Goal: Task Accomplishment & Management: Use online tool/utility

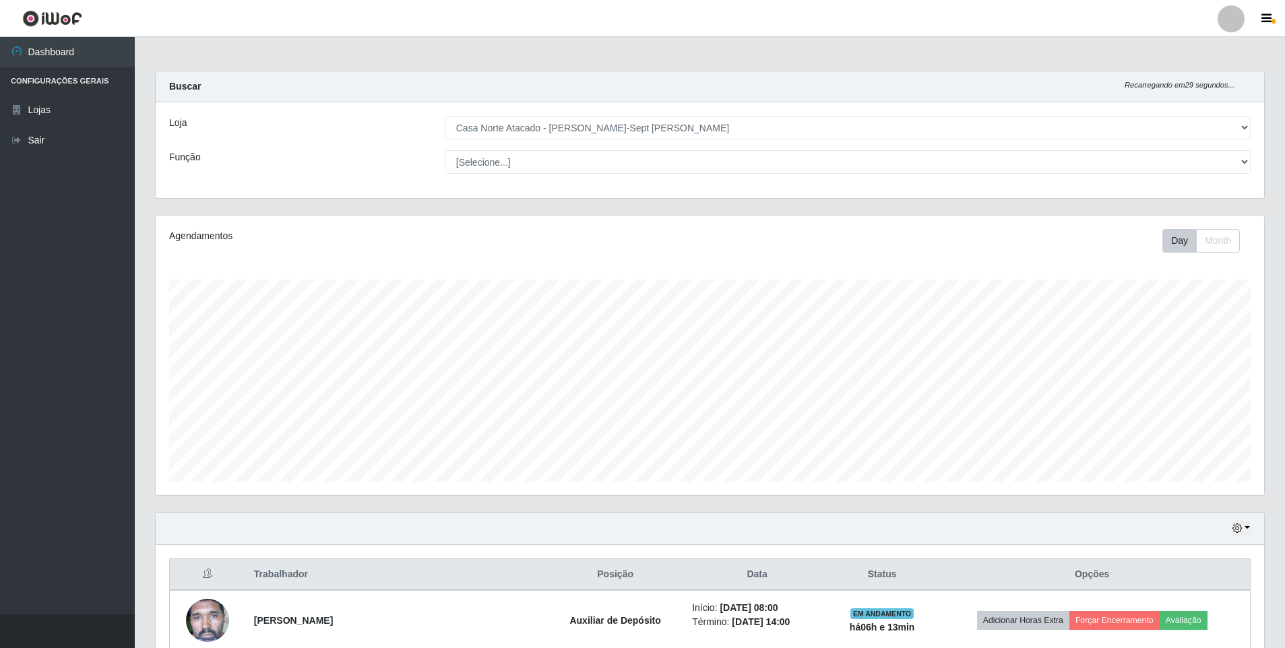
select select "432"
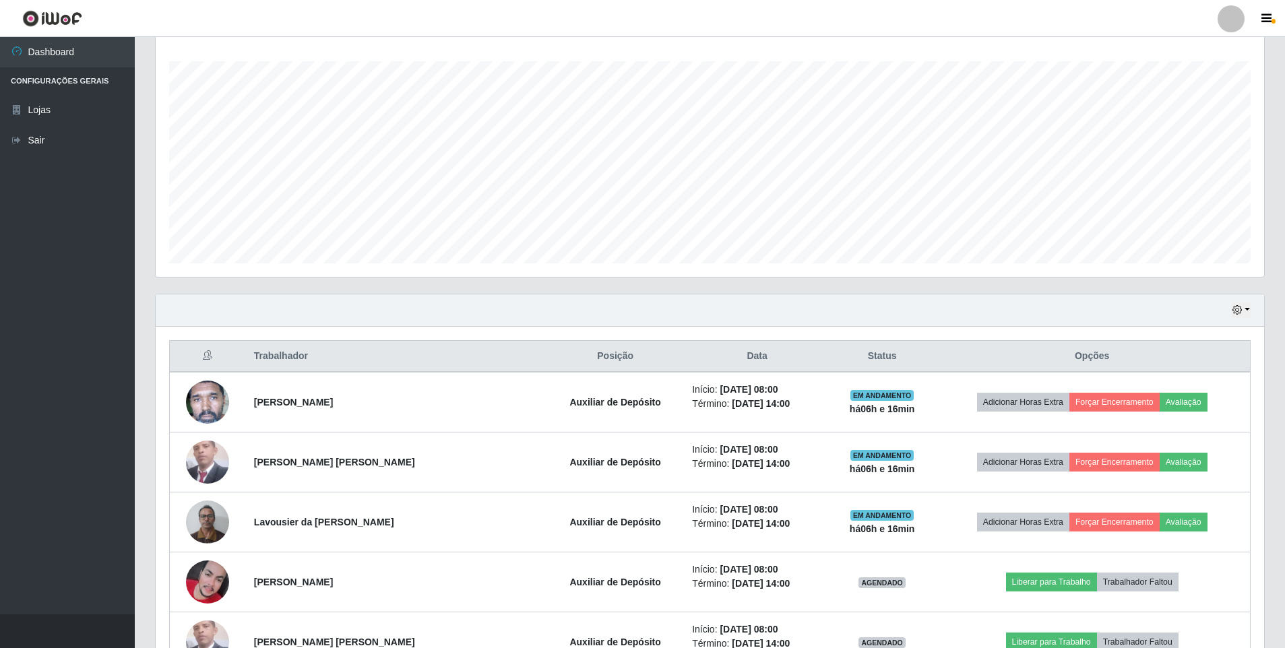
scroll to position [278, 0]
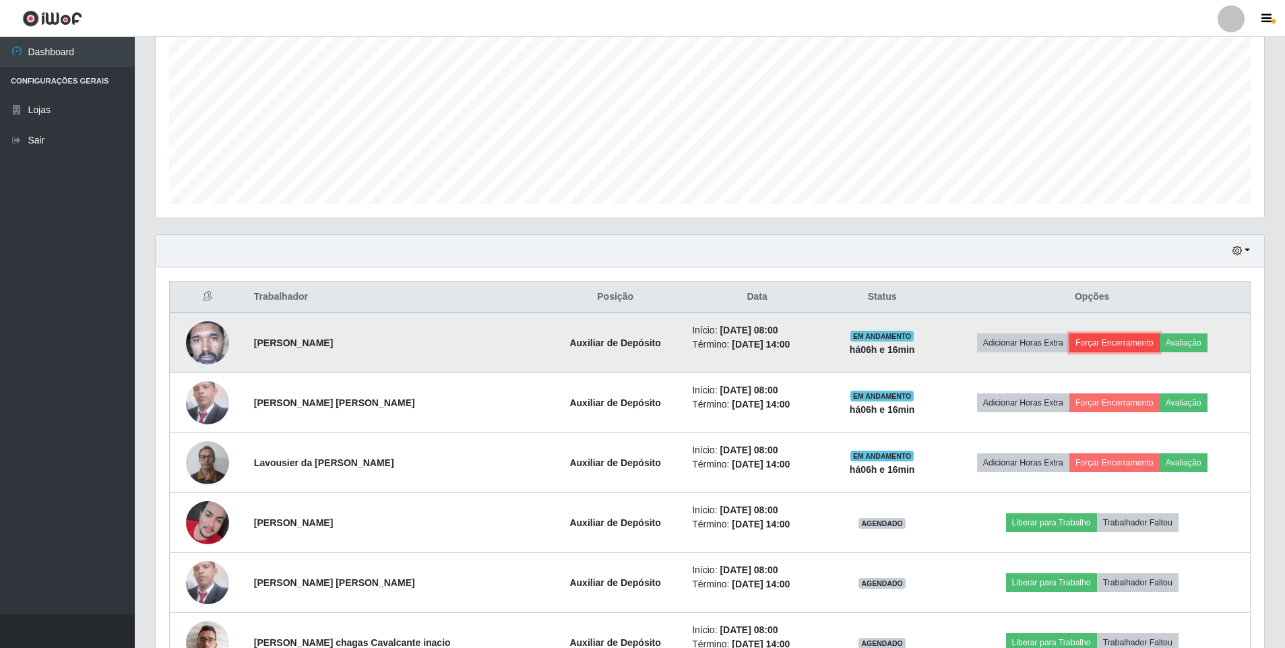
click at [1135, 335] on button "Forçar Encerramento" at bounding box center [1114, 343] width 90 height 19
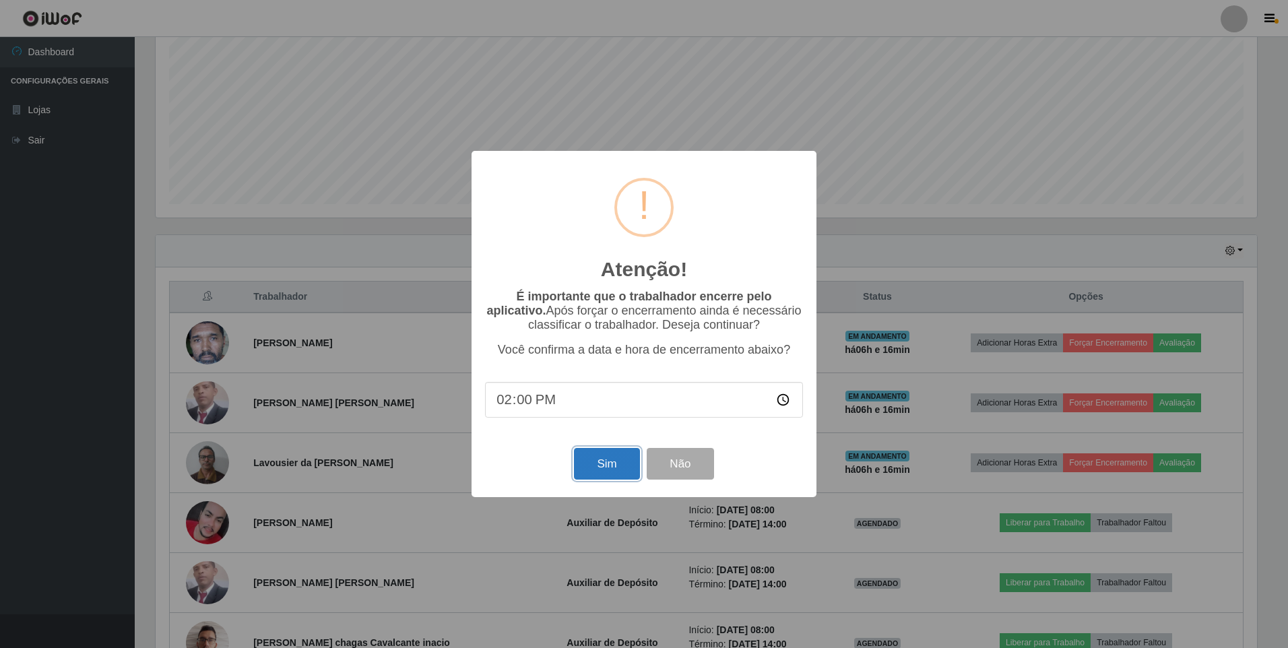
click at [596, 466] on button "Sim" at bounding box center [606, 464] width 65 height 32
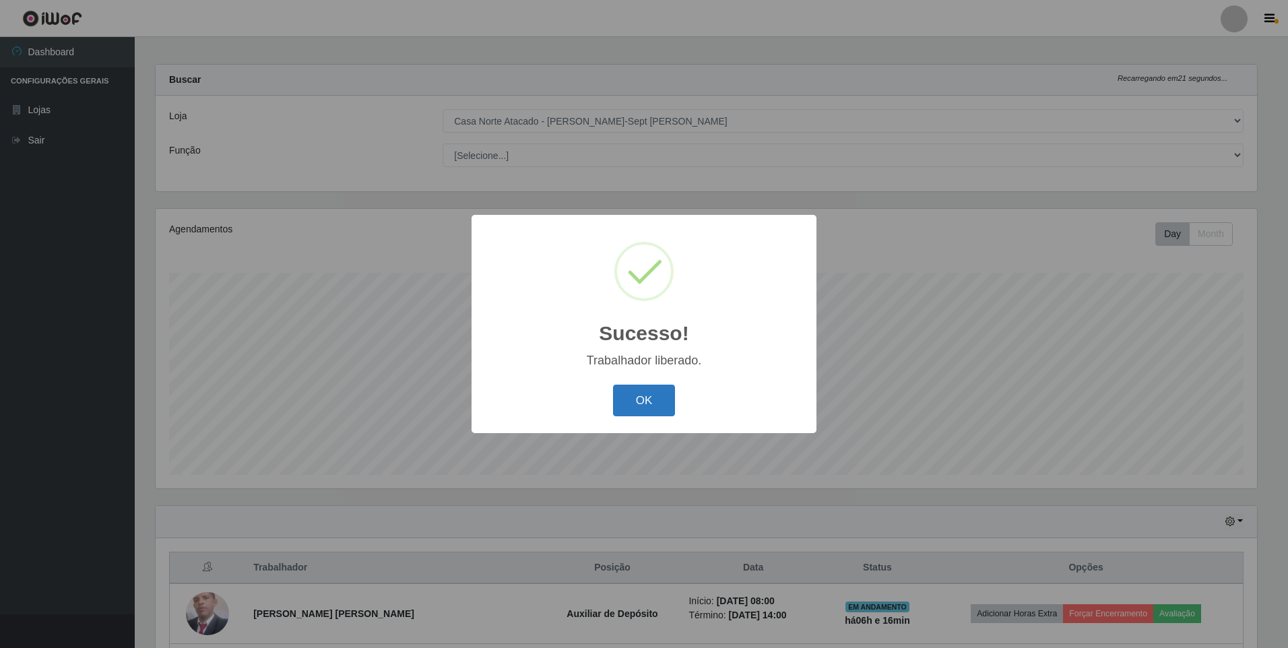
click at [625, 391] on button "OK" at bounding box center [644, 401] width 63 height 32
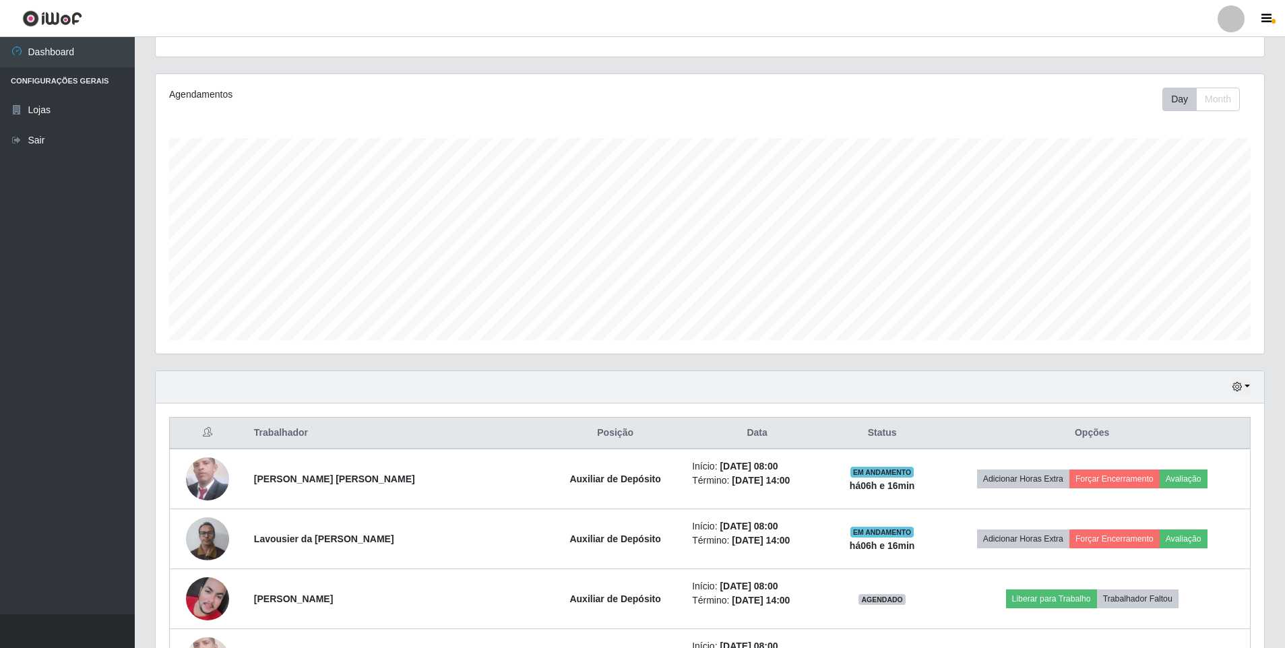
scroll to position [276, 0]
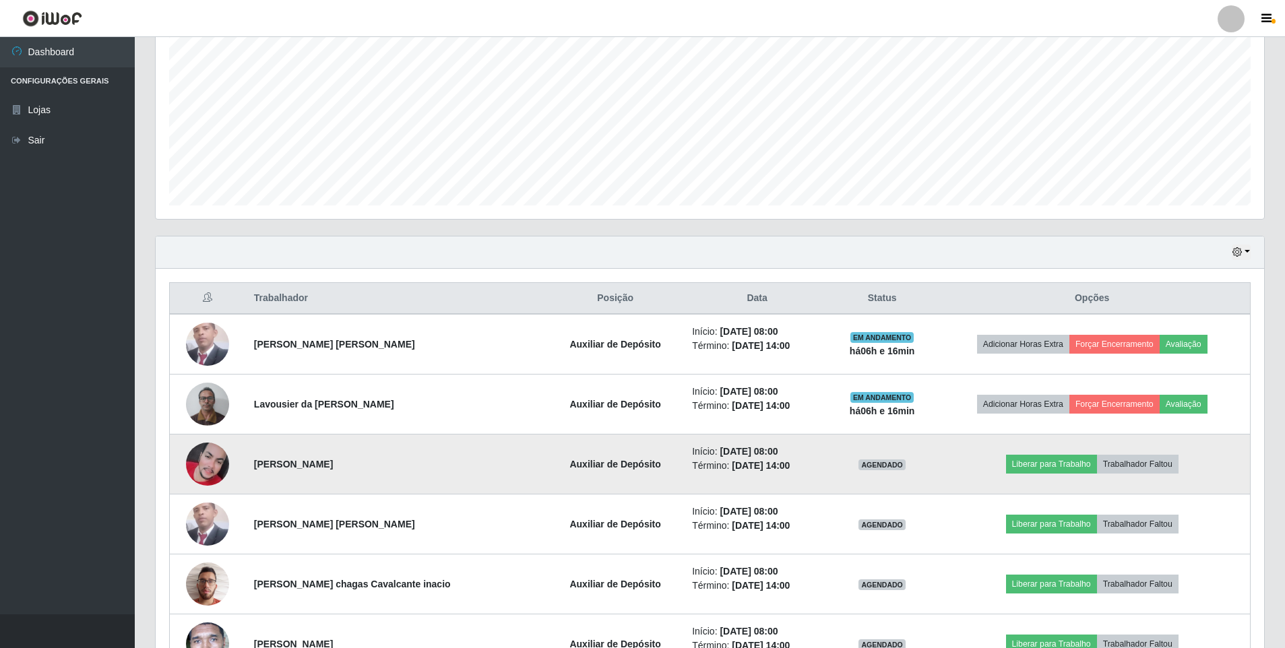
click at [197, 464] on img at bounding box center [207, 464] width 43 height 43
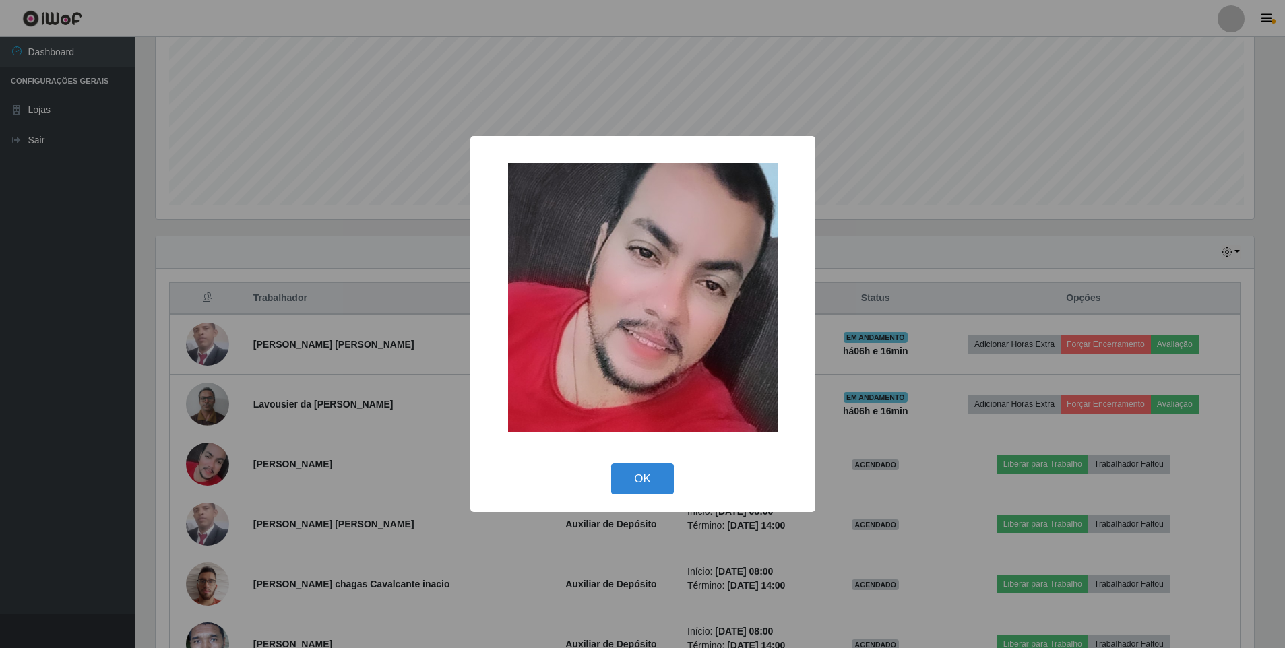
scroll to position [280, 1102]
click at [657, 478] on button "OK" at bounding box center [644, 480] width 63 height 32
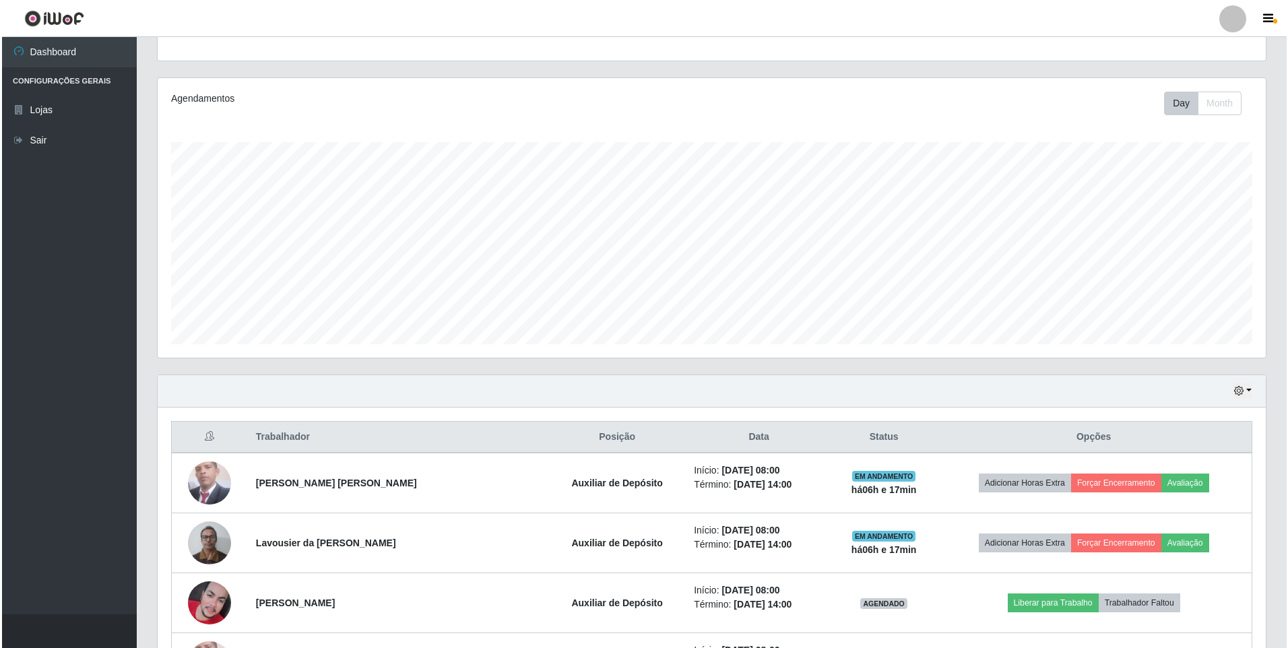
scroll to position [141, 0]
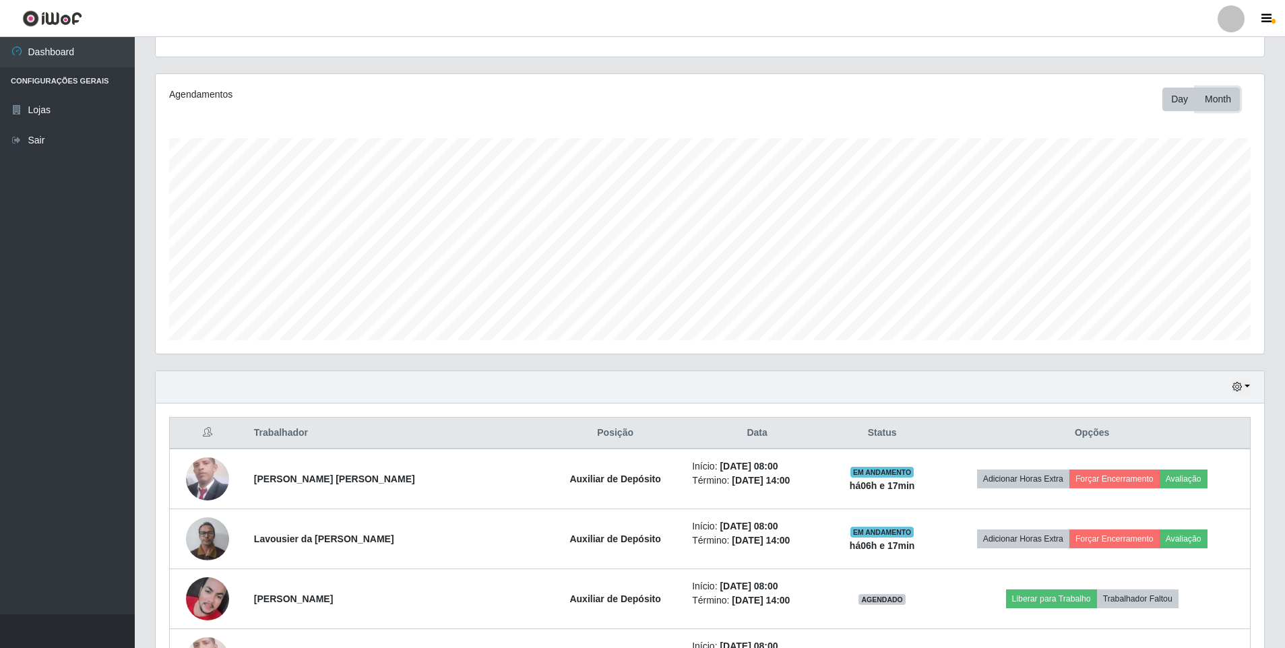
click at [1218, 106] on button "Month" at bounding box center [1218, 100] width 44 height 24
click at [1189, 103] on button "Day" at bounding box center [1179, 100] width 34 height 24
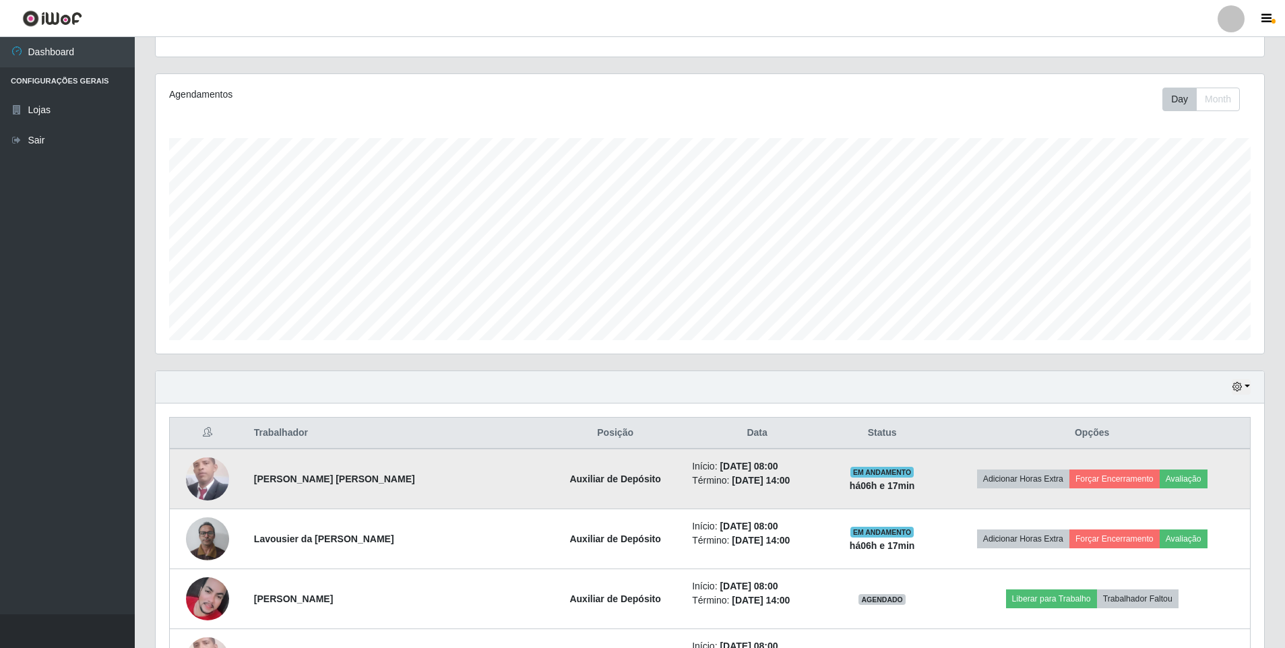
click at [209, 482] on img at bounding box center [207, 479] width 43 height 48
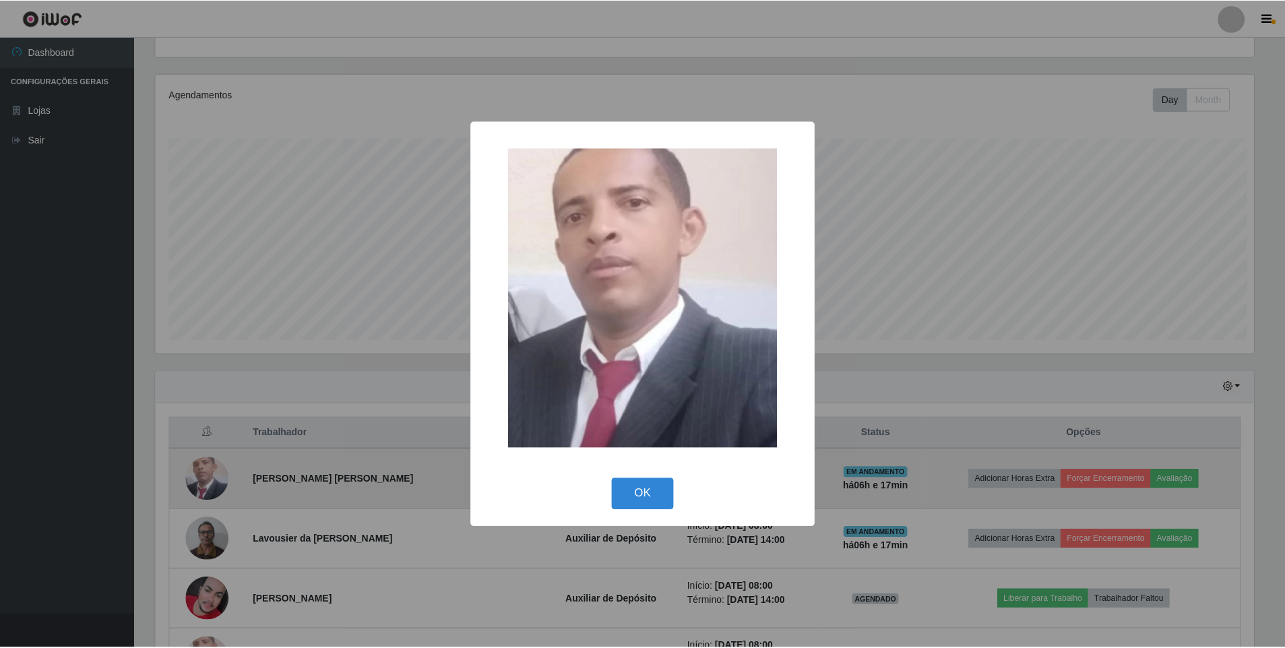
scroll to position [280, 1102]
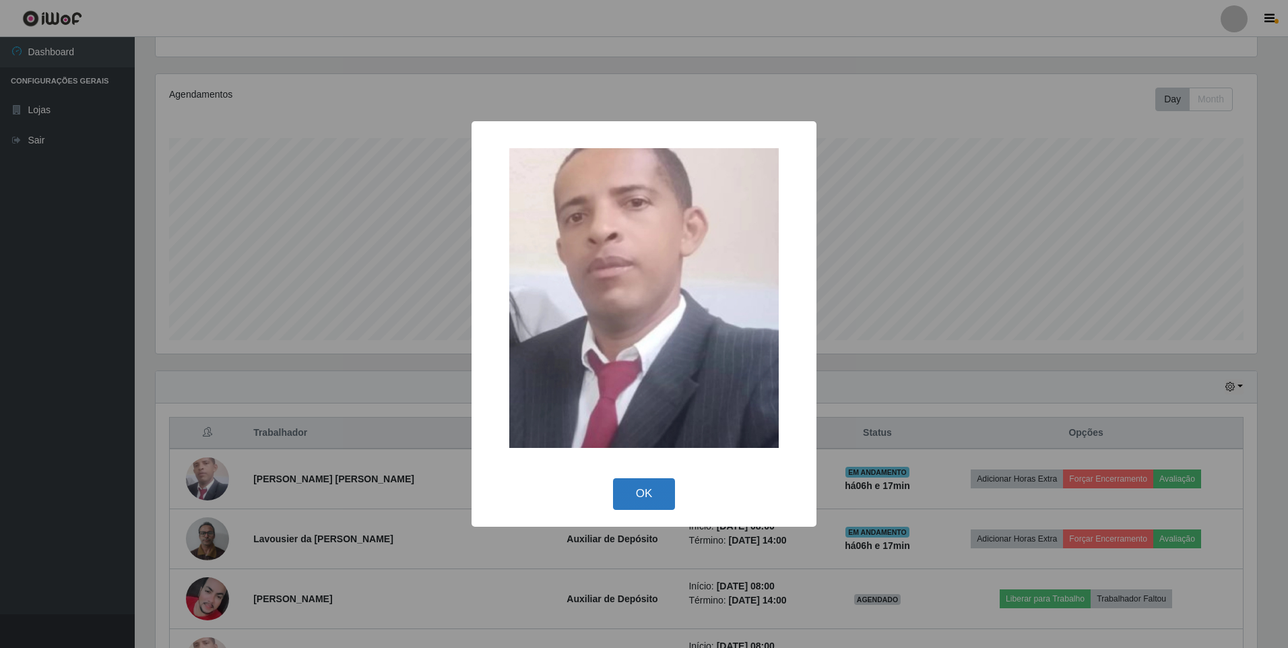
click at [657, 505] on button "OK" at bounding box center [644, 494] width 63 height 32
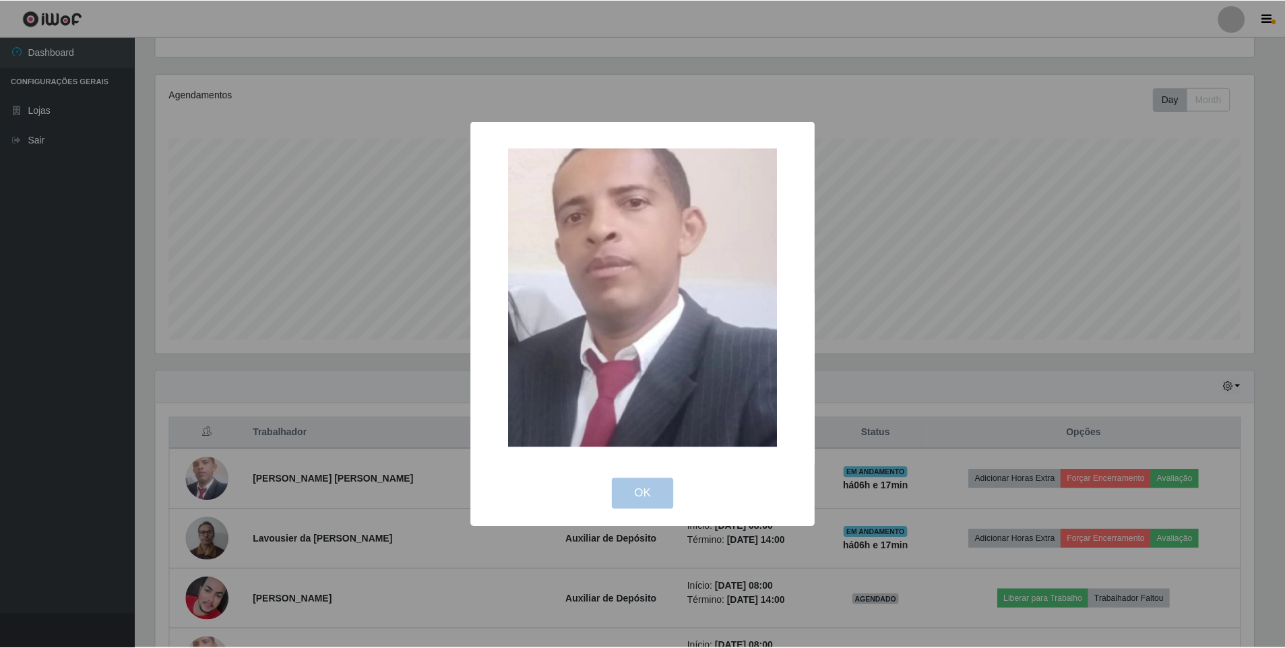
scroll to position [280, 1108]
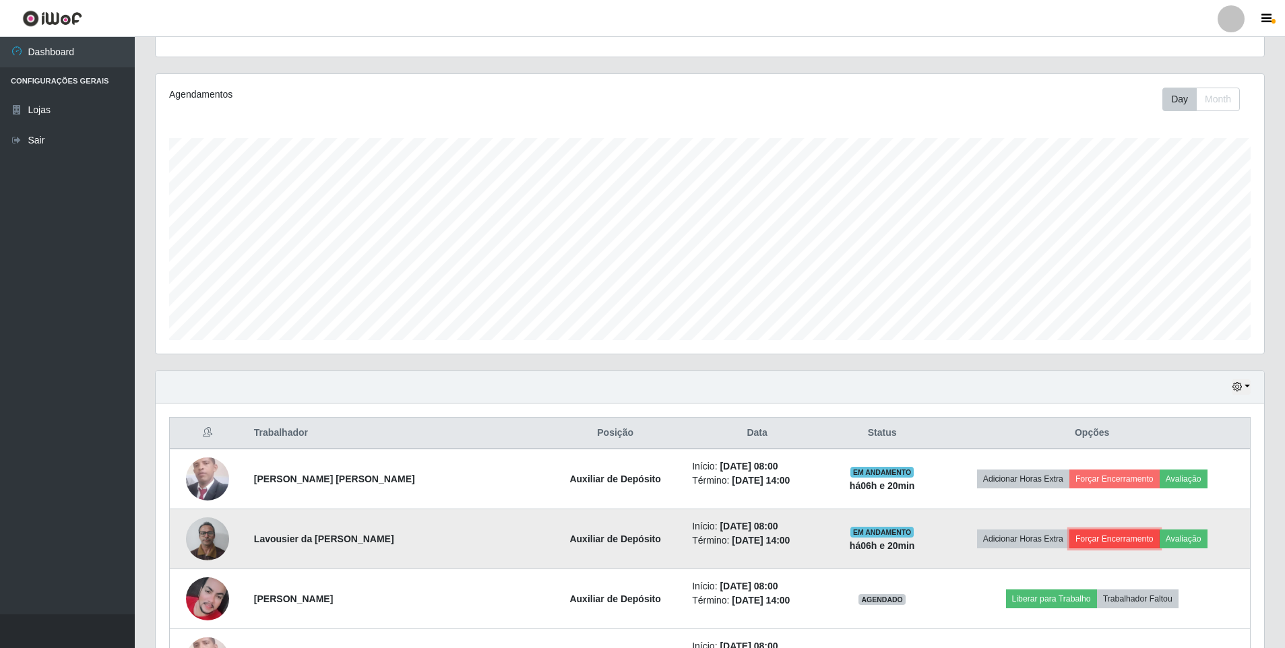
click at [1084, 535] on button "Forçar Encerramento" at bounding box center [1114, 539] width 90 height 19
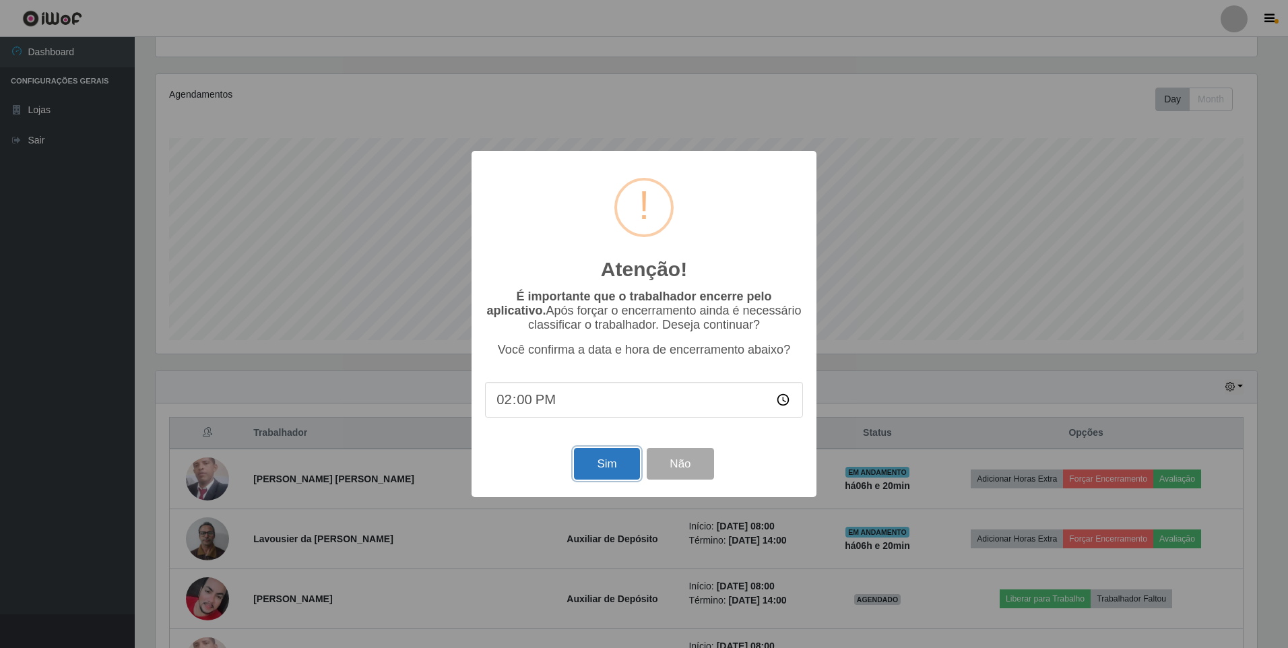
click at [606, 475] on button "Sim" at bounding box center [606, 464] width 65 height 32
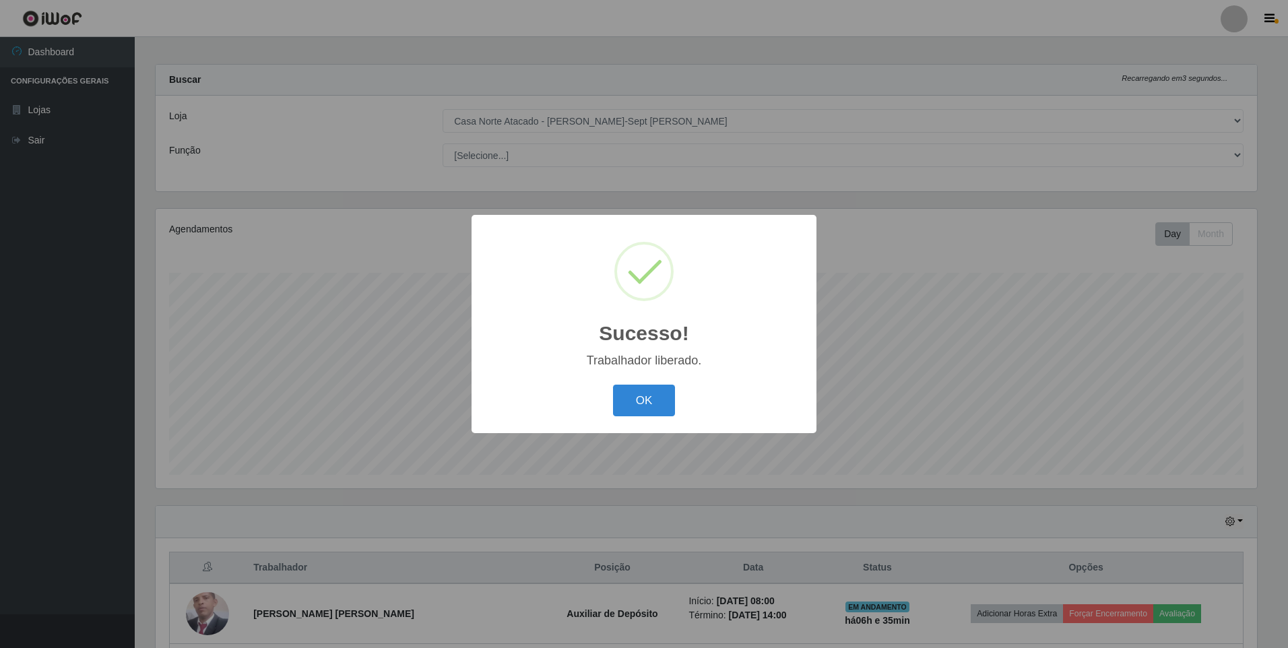
click at [578, 452] on div "Sucesso! × Trabalhador liberado. OK Cancel" at bounding box center [644, 324] width 1288 height 648
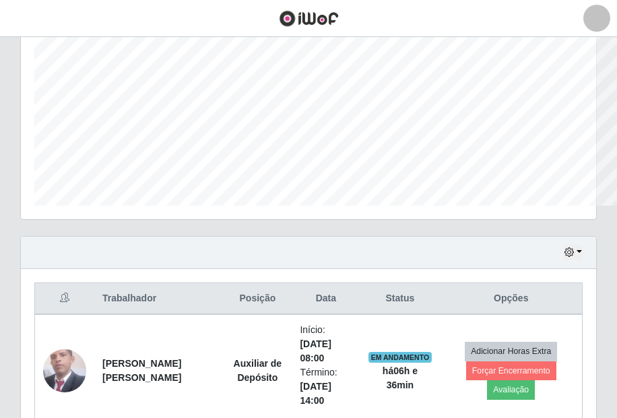
scroll to position [673519, 673223]
